Goal: Task Accomplishment & Management: Use online tool/utility

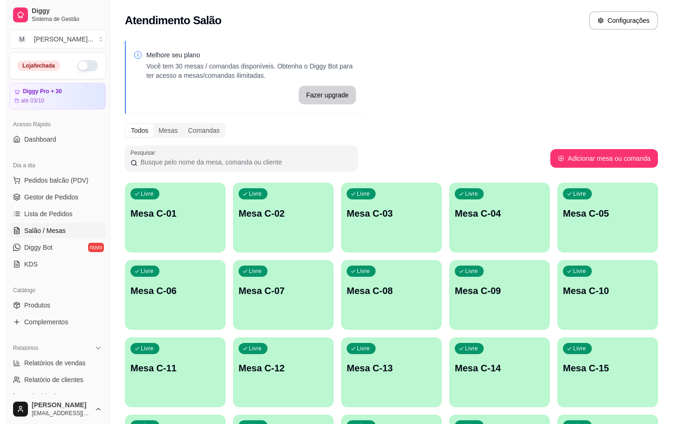
scroll to position [140, 0]
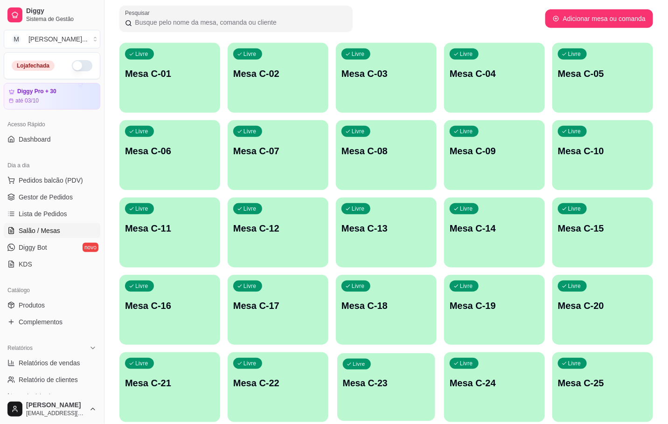
click at [371, 375] on div "Livre Mesa C-23" at bounding box center [386, 381] width 98 height 57
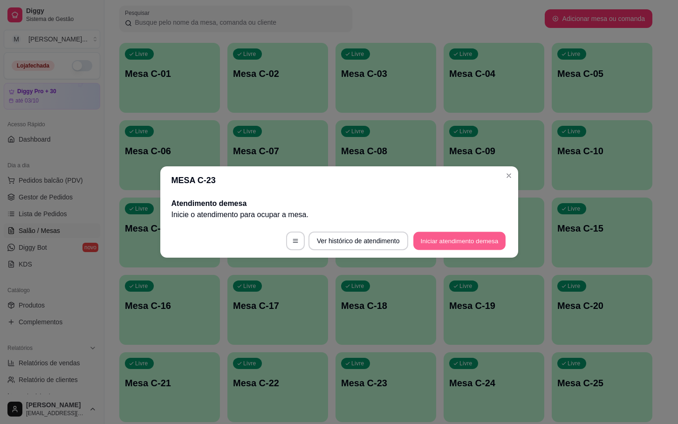
click at [454, 232] on button "Iniciar atendimento de mesa" at bounding box center [460, 241] width 92 height 18
click at [454, 238] on button "Iniciar atendimento de mesa" at bounding box center [460, 241] width 92 height 18
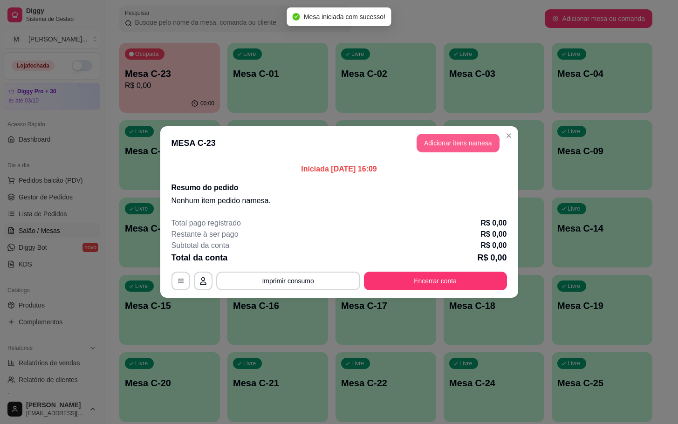
click at [445, 152] on button "Adicionar itens na mesa" at bounding box center [458, 143] width 83 height 19
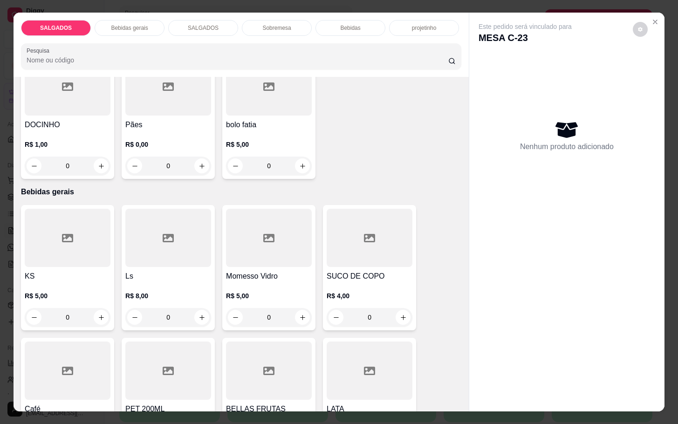
scroll to position [420, 0]
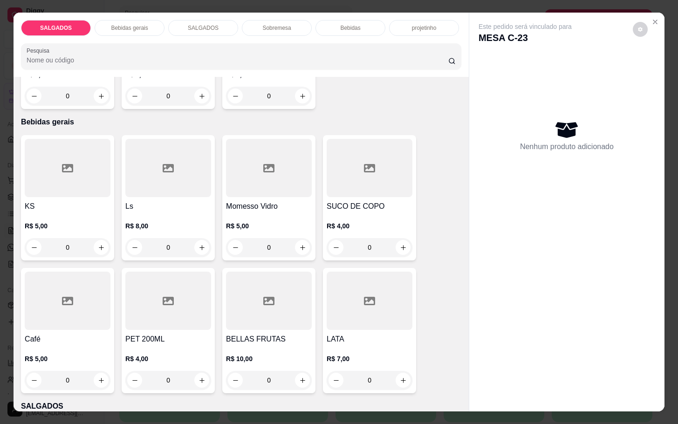
click at [48, 326] on div "Café R$ 5,00 0" at bounding box center [67, 330] width 93 height 125
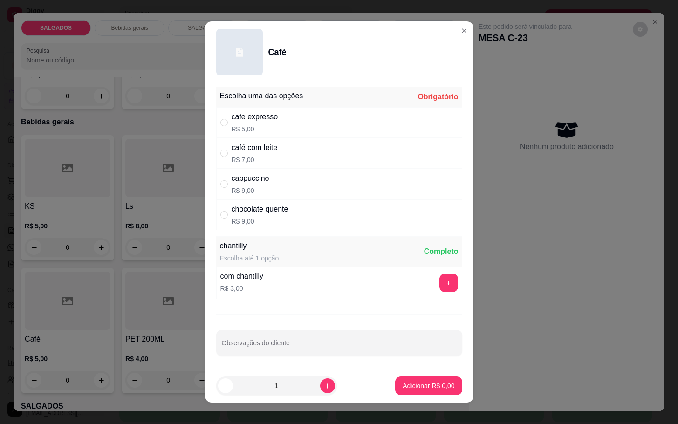
click at [277, 118] on div "cafe expresso R$ 5,00" at bounding box center [339, 122] width 246 height 31
radio input "true"
click at [405, 384] on p "Adicionar R$ 5,00" at bounding box center [429, 385] width 50 height 9
type input "1"
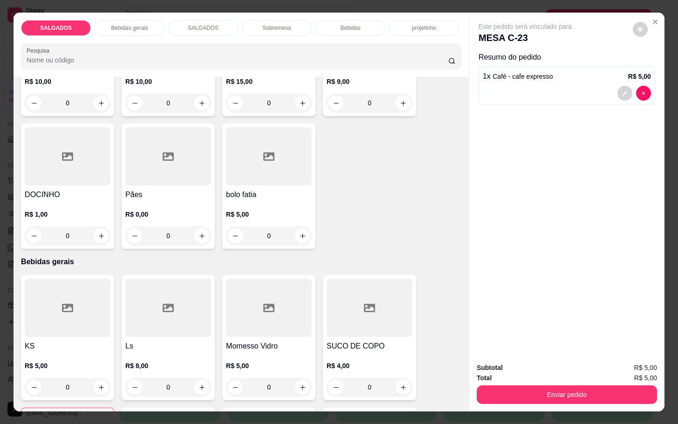
scroll to position [350, 0]
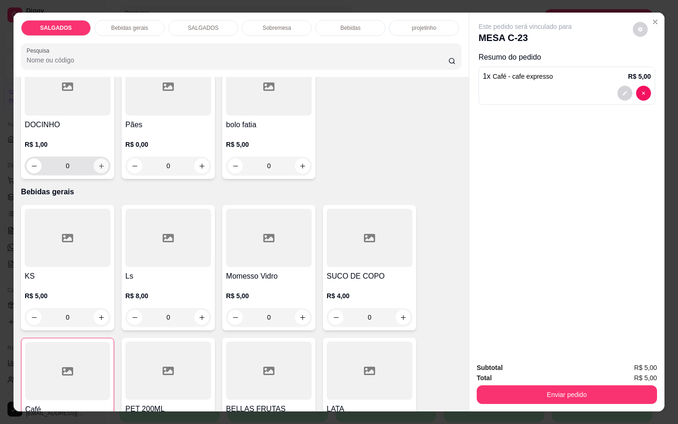
click at [98, 163] on icon "increase-product-quantity" at bounding box center [101, 166] width 7 height 7
click at [97, 163] on icon "increase-product-quantity" at bounding box center [100, 166] width 7 height 7
click at [98, 163] on icon "increase-product-quantity" at bounding box center [100, 166] width 7 height 7
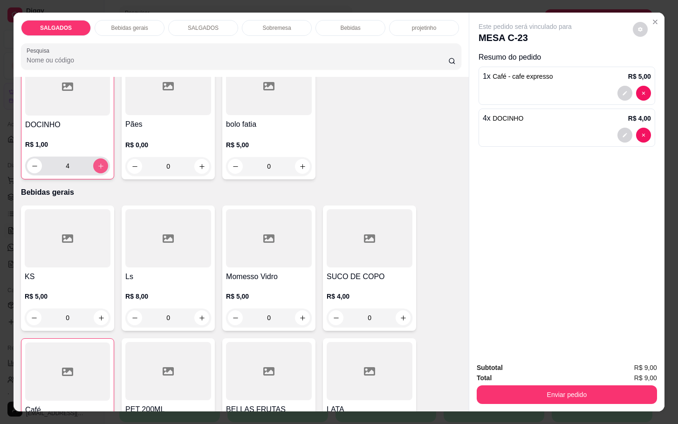
click at [93, 159] on button "increase-product-quantity" at bounding box center [100, 166] width 15 height 15
click at [100, 159] on button "increase-product-quantity" at bounding box center [101, 166] width 14 height 14
type input "7"
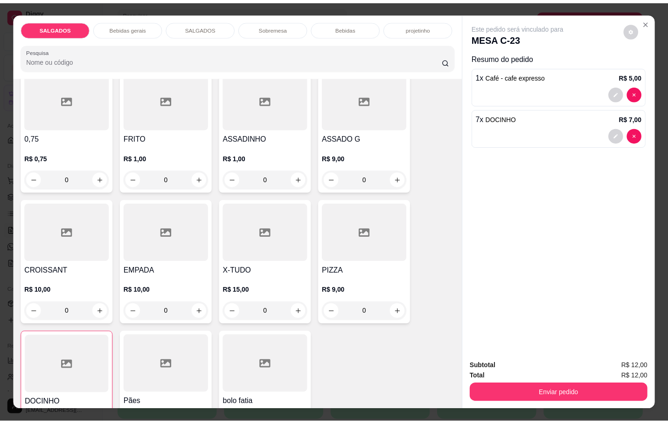
scroll to position [0, 0]
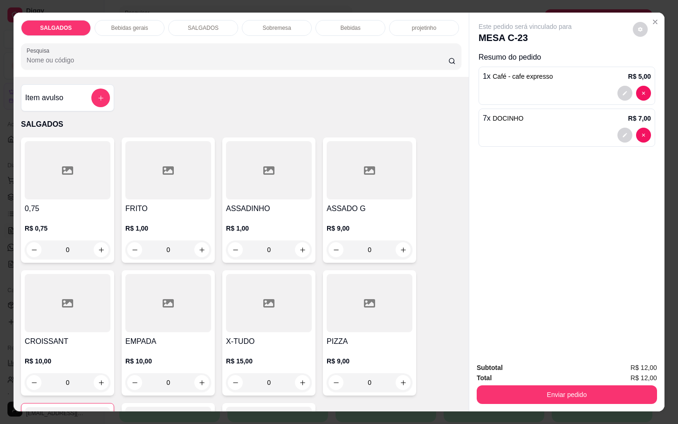
click at [70, 94] on div "Item avulso" at bounding box center [67, 98] width 85 height 19
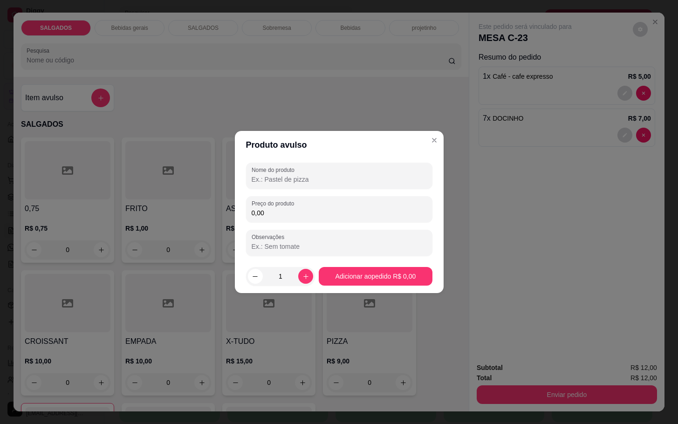
click at [280, 213] on input "0,00" at bounding box center [339, 212] width 175 height 9
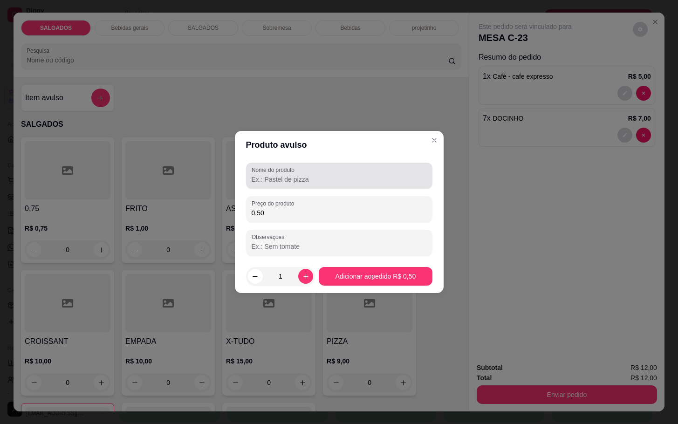
type input "0,50"
click at [328, 175] on input "Nome do produto" at bounding box center [339, 179] width 175 height 9
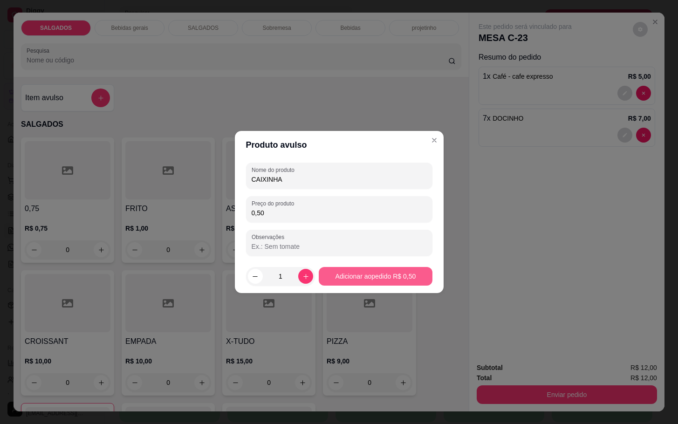
type input "CAIXINHA"
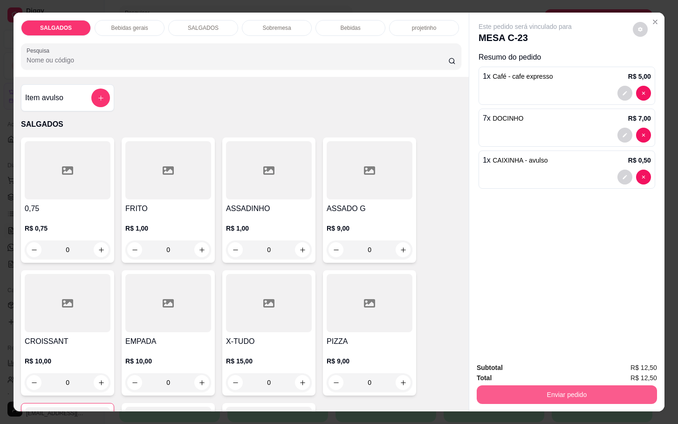
click at [547, 389] on button "Enviar pedido" at bounding box center [567, 395] width 180 height 19
click at [525, 368] on button "Não registrar e enviar pedido" at bounding box center [535, 366] width 94 height 17
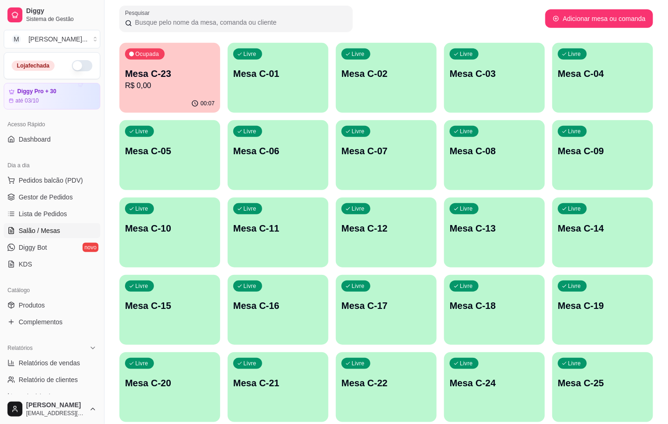
click at [175, 38] on div "Melhore seu plano Você tem 30 mesas / comandas disponíveis. Obtenha o Diggy Bot…" at bounding box center [385, 203] width 563 height 615
click at [220, 93] on div "Ocupada Mesa C-23 R$ 0,00 00:07 Livre Mesa C-01 Livre Mesa C-02 Livre Mesa C-03…" at bounding box center [385, 271] width 533 height 457
click at [208, 91] on div "Ocupada Mesa C-23 R$ 0,00" at bounding box center [170, 69] width 98 height 50
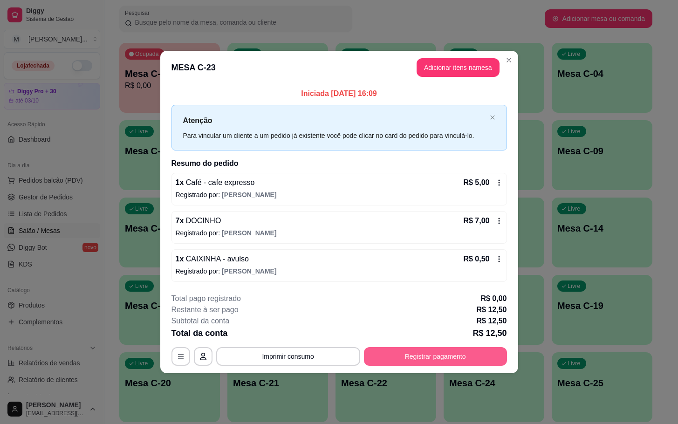
click at [379, 357] on button "Registrar pagamento" at bounding box center [435, 356] width 143 height 19
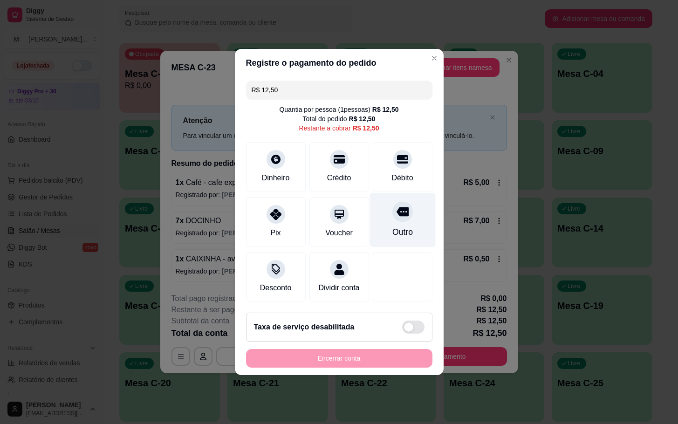
click at [412, 225] on div "Outro" at bounding box center [403, 220] width 66 height 55
type input "R$ 0,00"
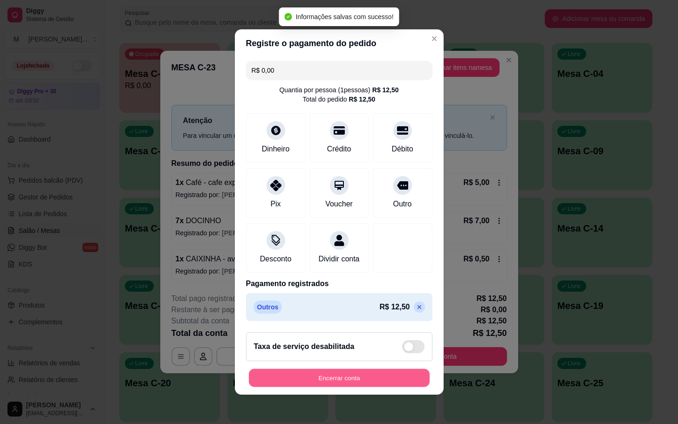
click at [396, 380] on button "Encerrar conta" at bounding box center [339, 378] width 181 height 18
